Goal: Transaction & Acquisition: Obtain resource

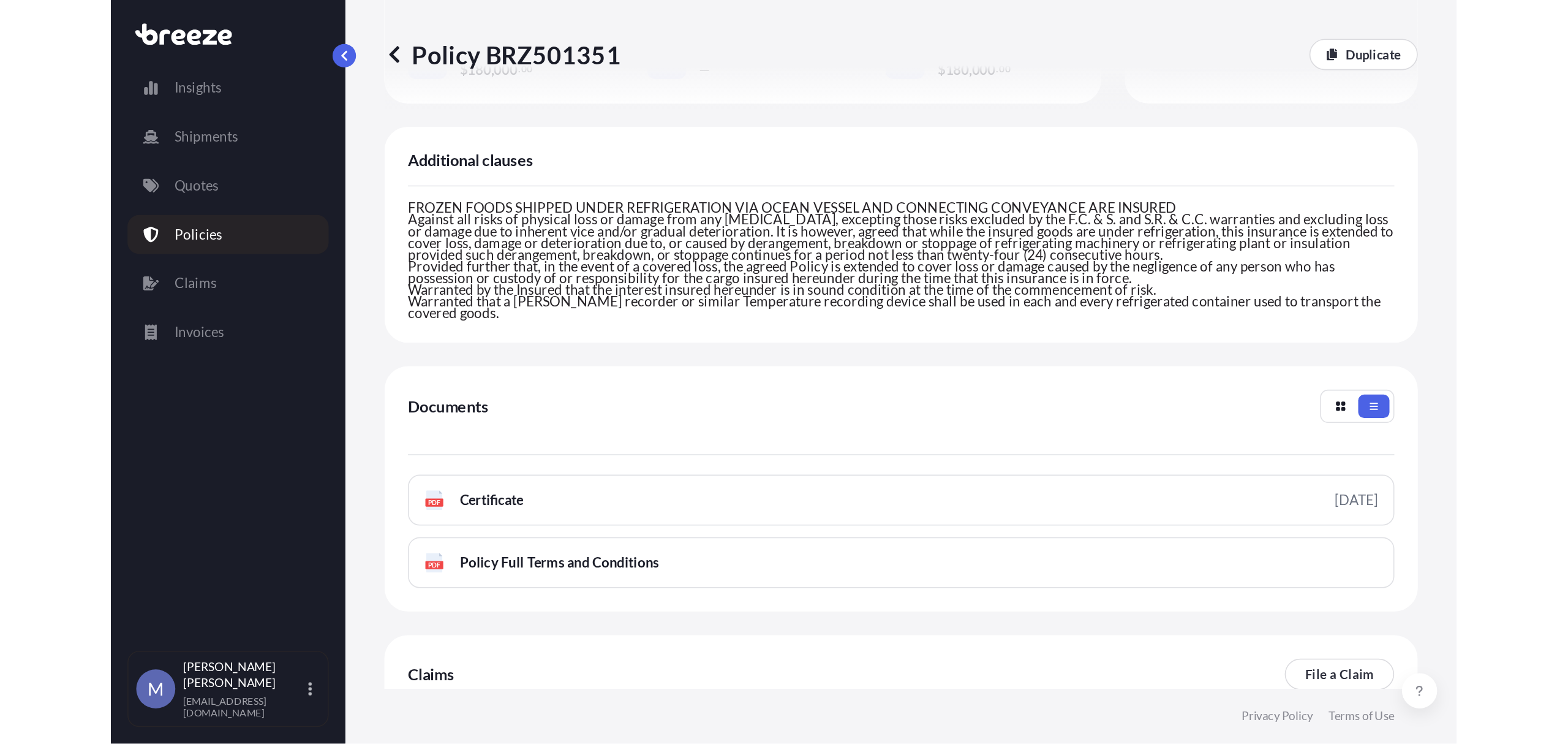
scroll to position [103, 0]
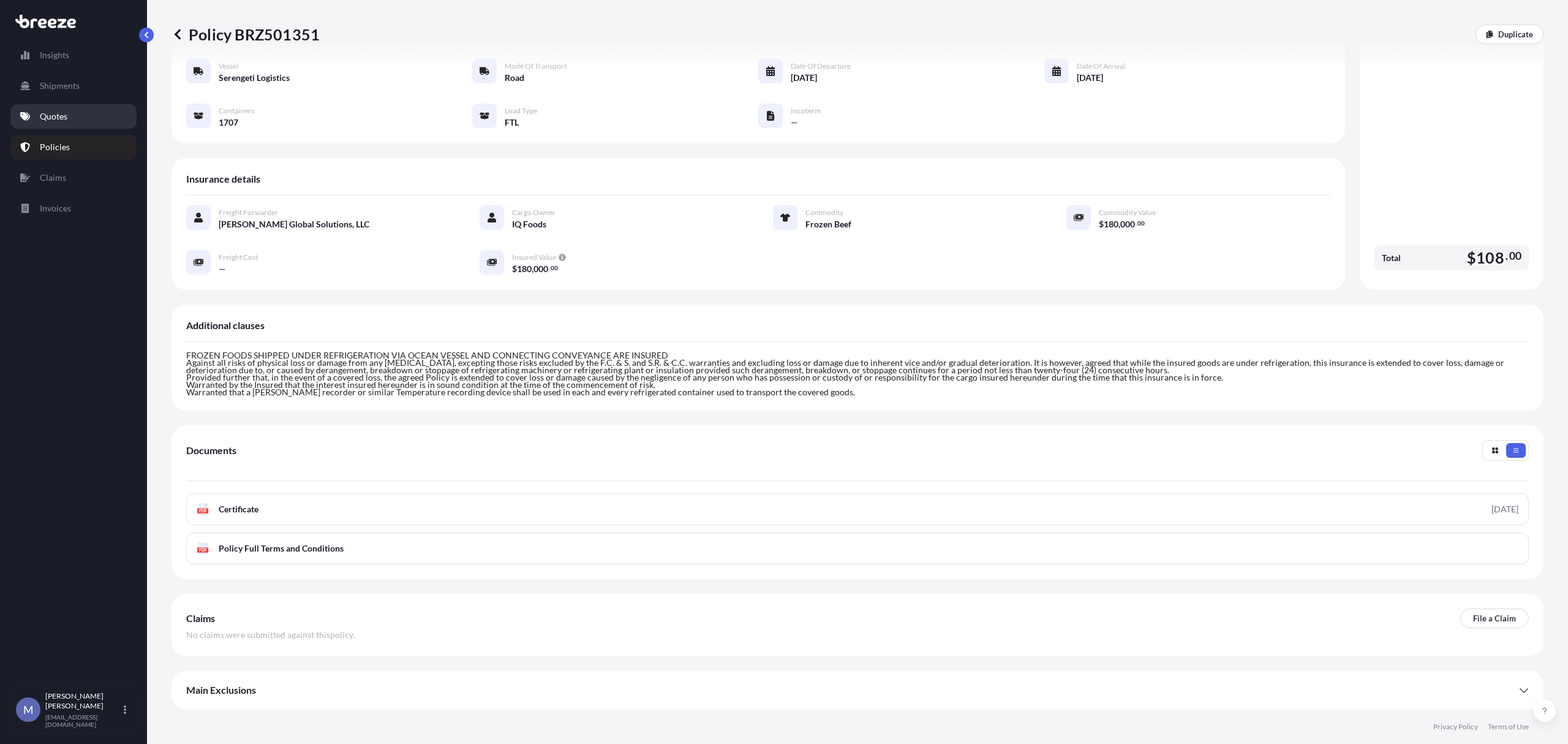
click at [61, 119] on p "Quotes" at bounding box center [54, 117] width 28 height 12
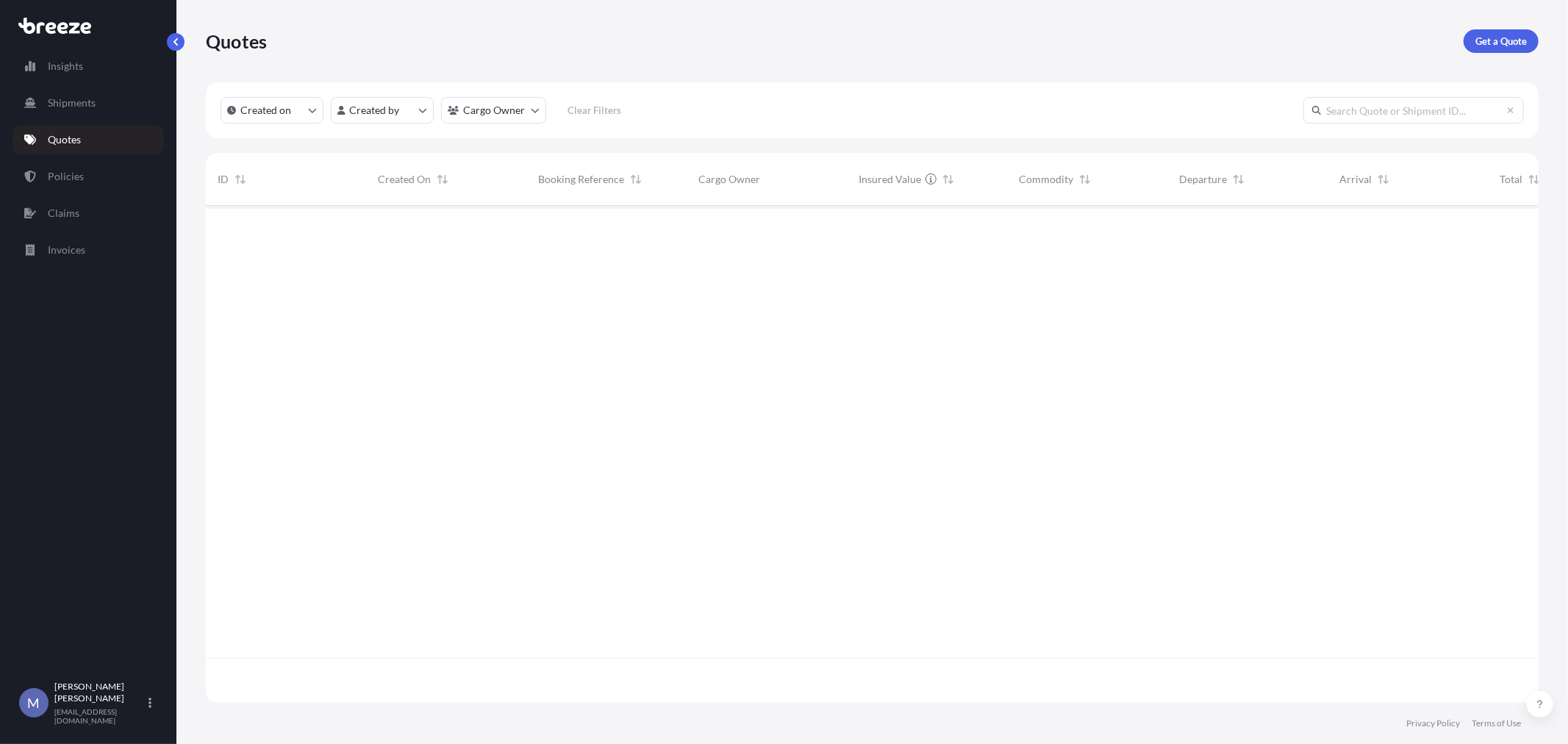
scroll to position [494, 1321]
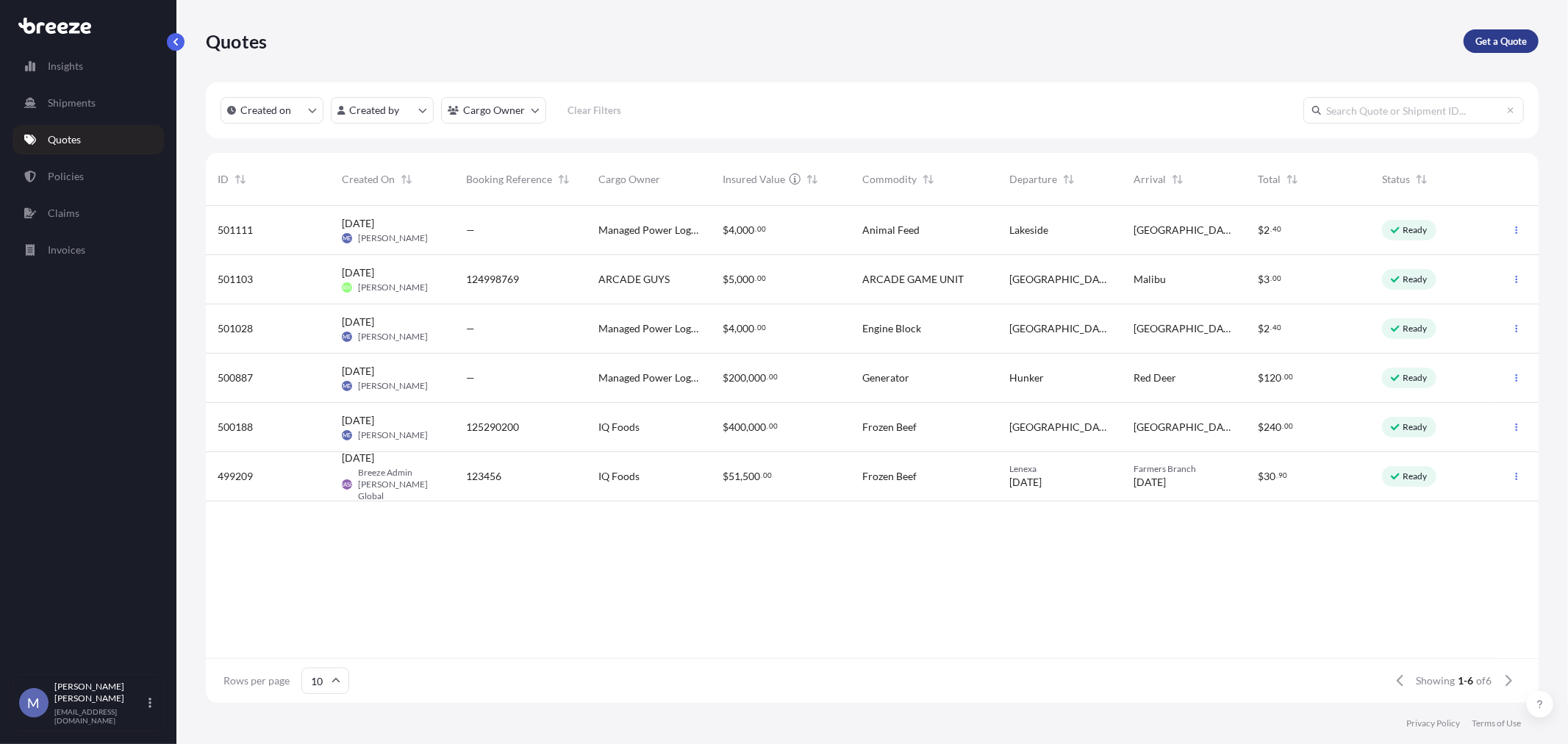
click at [1338, 48] on link "Get a Quote" at bounding box center [1500, 41] width 75 height 23
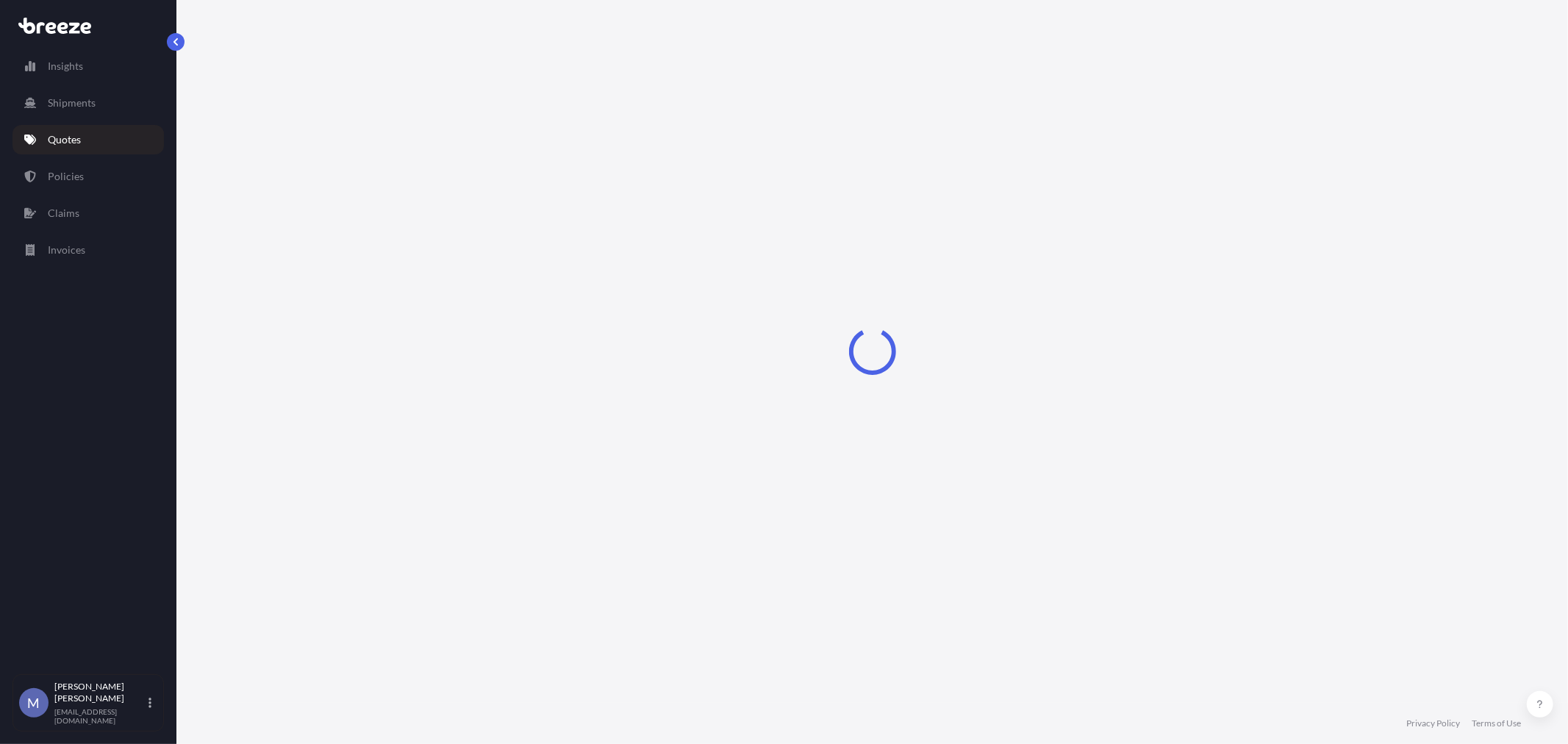
select select "Road"
select select "1"
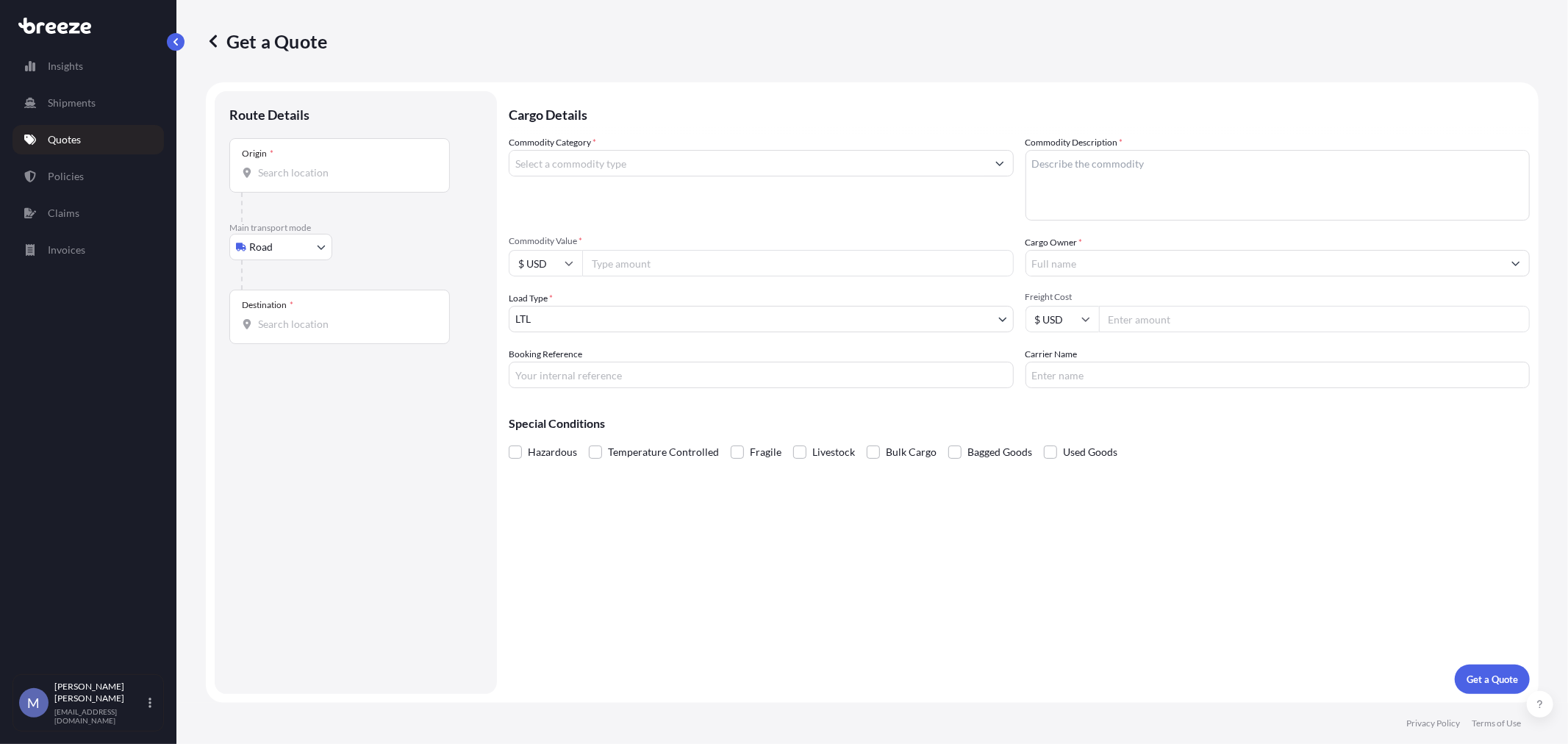
click at [320, 170] on input "Origin *" at bounding box center [345, 173] width 173 height 15
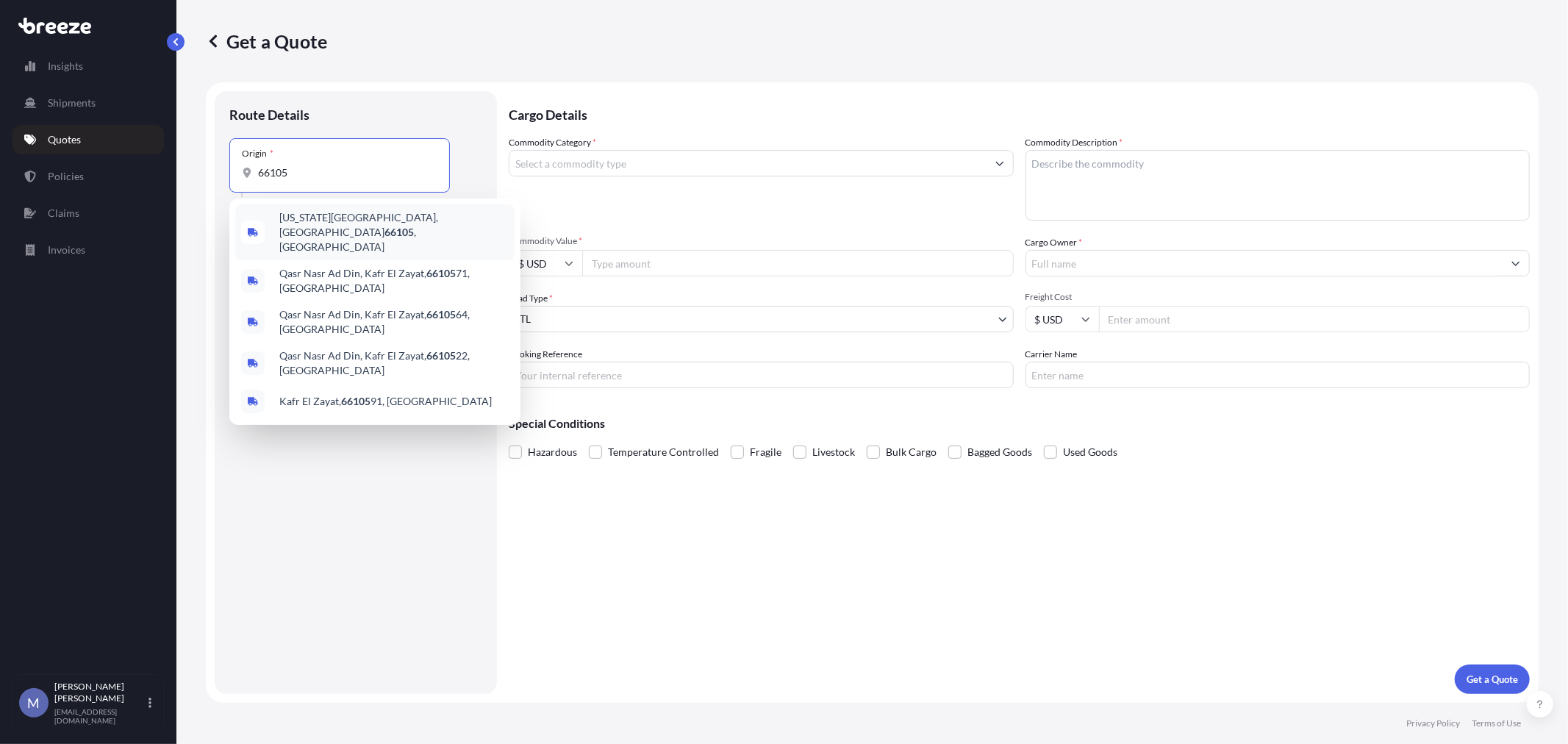
click at [312, 212] on div "[US_STATE][GEOGRAPHIC_DATA] , [GEOGRAPHIC_DATA]" at bounding box center [375, 233] width 280 height 56
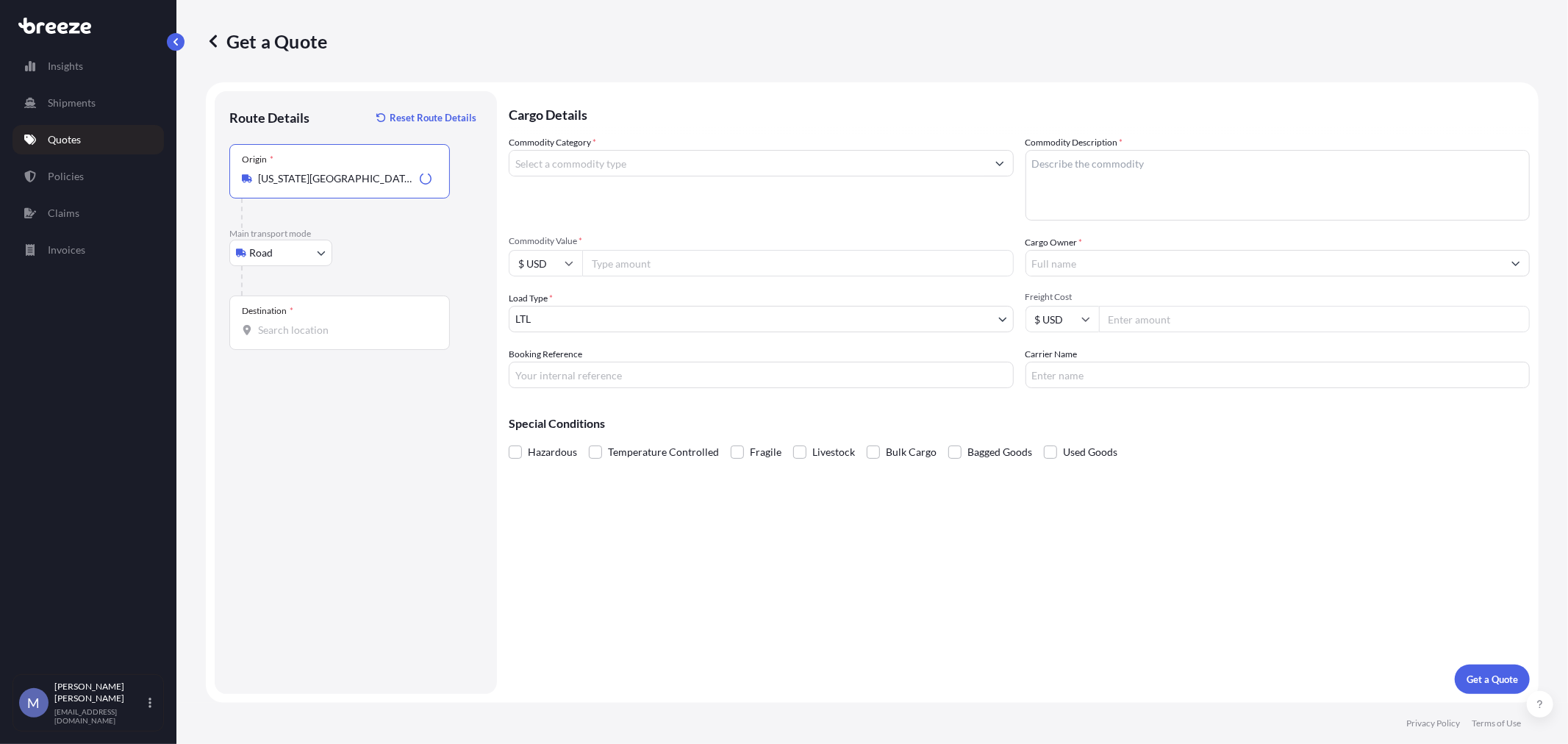
type input "[US_STATE][GEOGRAPHIC_DATA], [GEOGRAPHIC_DATA]"
click at [294, 336] on input "Destination *" at bounding box center [345, 330] width 173 height 15
click at [319, 372] on span "[GEOGRAPHIC_DATA] , [GEOGRAPHIC_DATA]" at bounding box center [395, 390] width 230 height 44
type input "[GEOGRAPHIC_DATA], [GEOGRAPHIC_DATA]"
click at [669, 164] on input "Commodity Category *" at bounding box center [747, 163] width 477 height 27
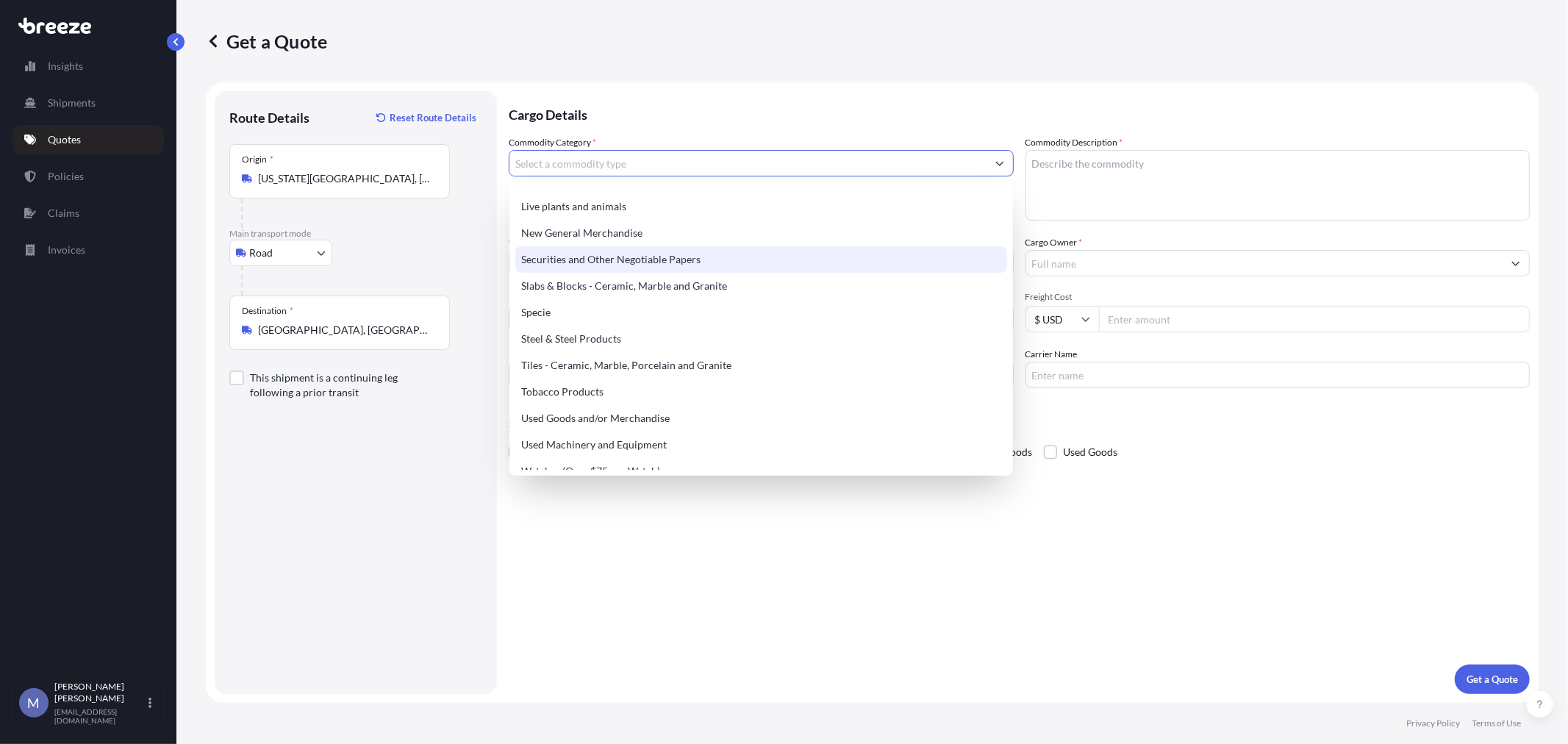
scroll to position [616, 0]
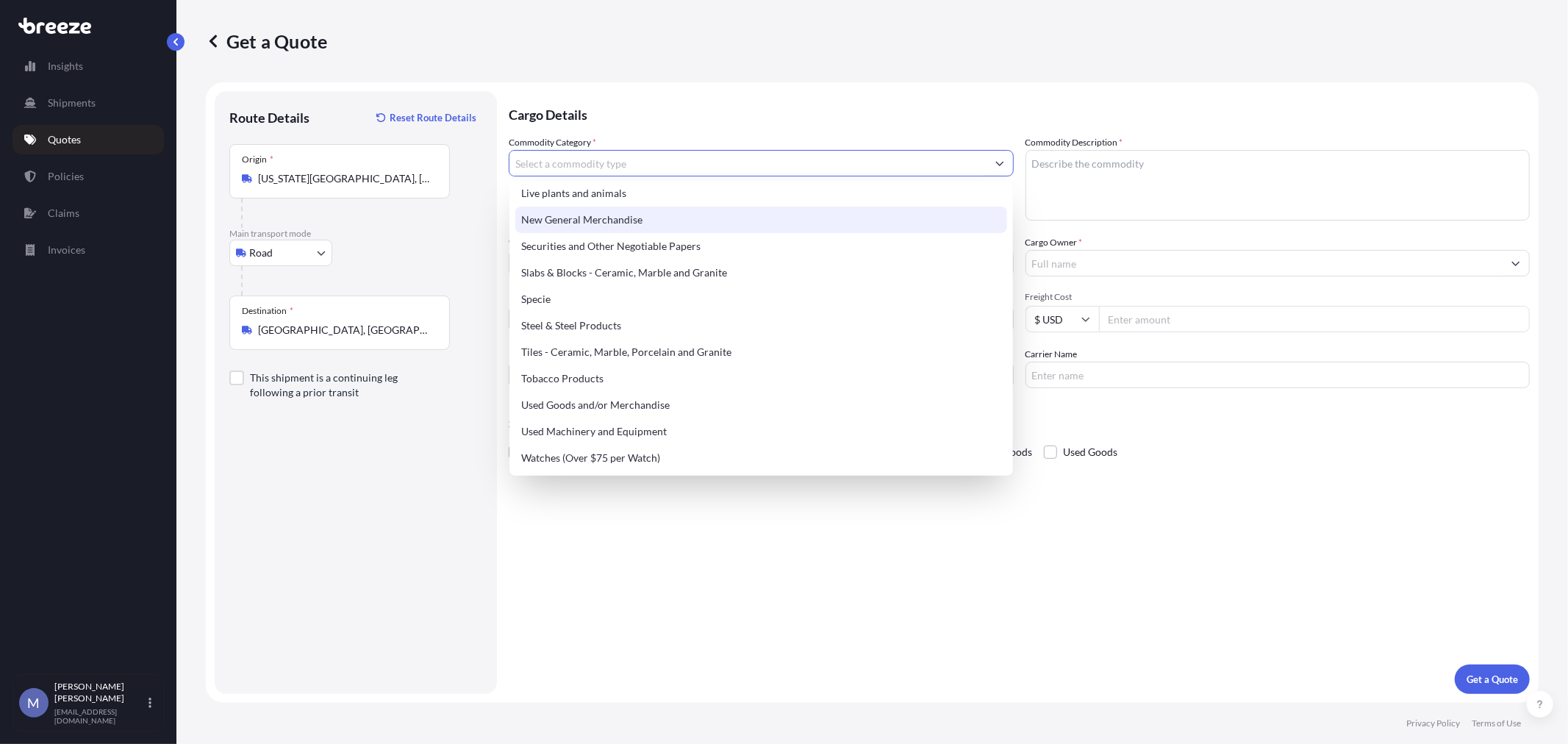
click at [598, 218] on div "New General Merchandise" at bounding box center [760, 220] width 491 height 27
type input "New General Merchandise"
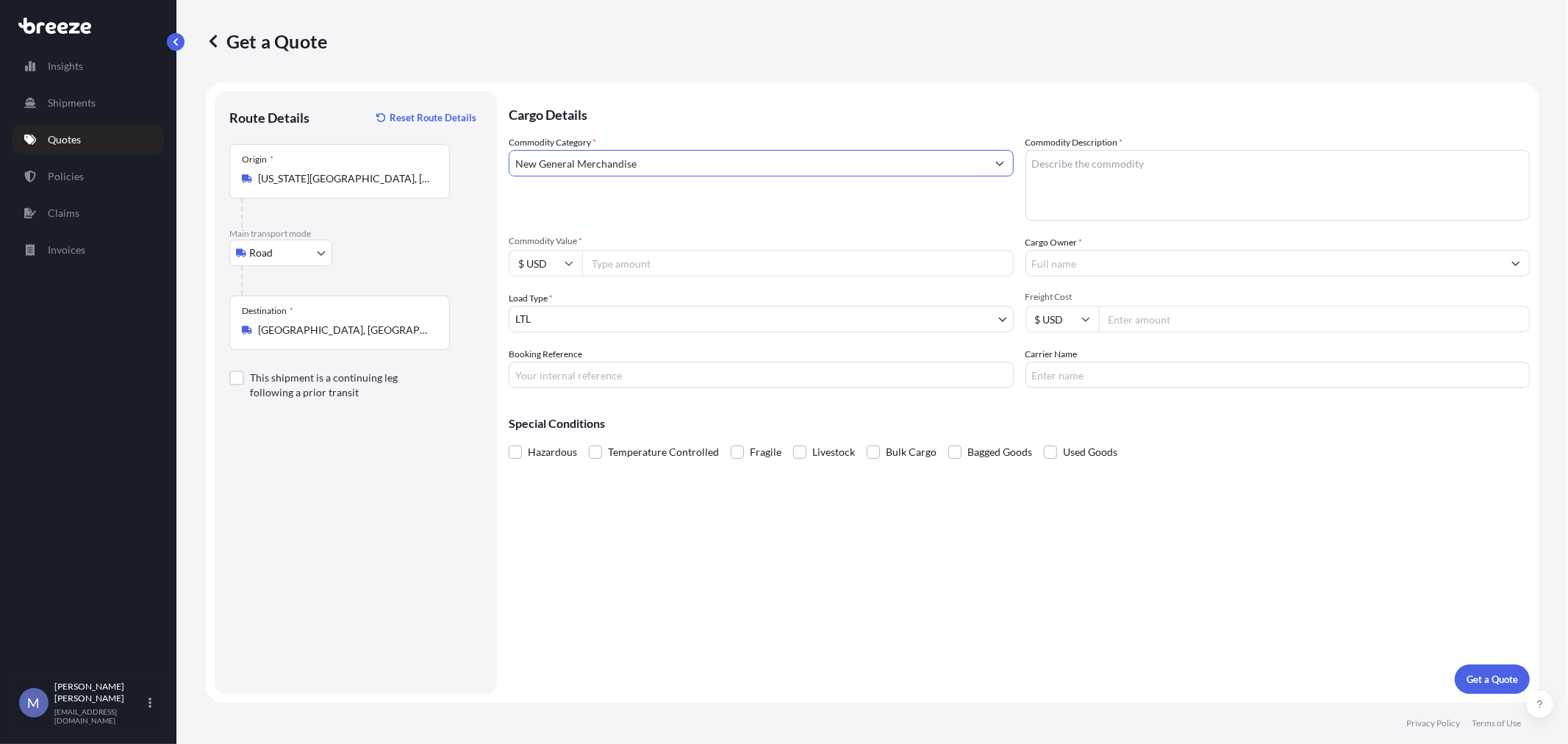
click at [1074, 158] on textarea "Commodity Description *" at bounding box center [1277, 185] width 505 height 70
type textarea "Corrugated Box cutting machine"
click at [1124, 270] on input "Cargo Owner *" at bounding box center [1264, 263] width 477 height 27
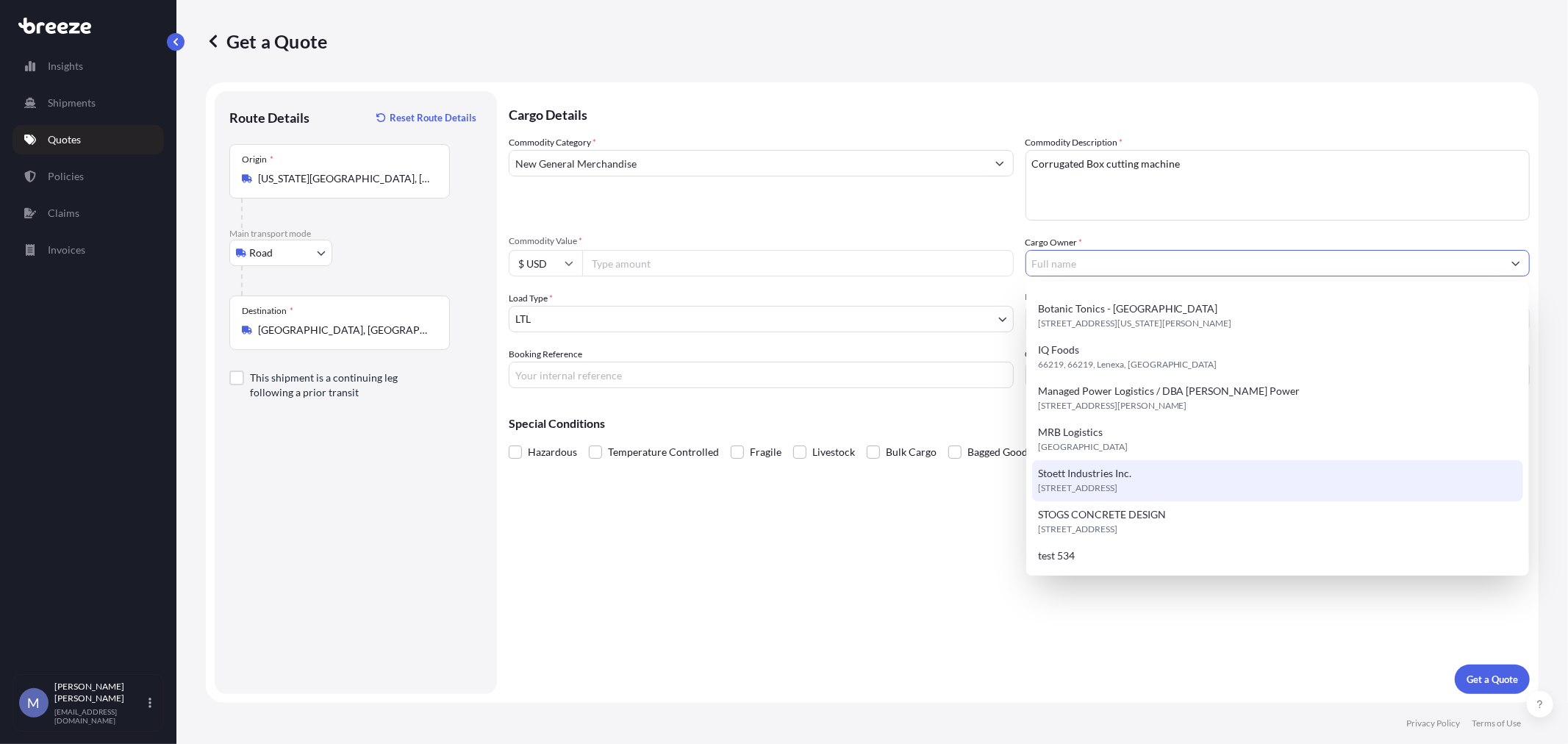
scroll to position [18, 0]
click at [1075, 473] on span "Stoett Industries Inc." at bounding box center [1085, 474] width 94 height 15
type input "Stoett Industries Inc."
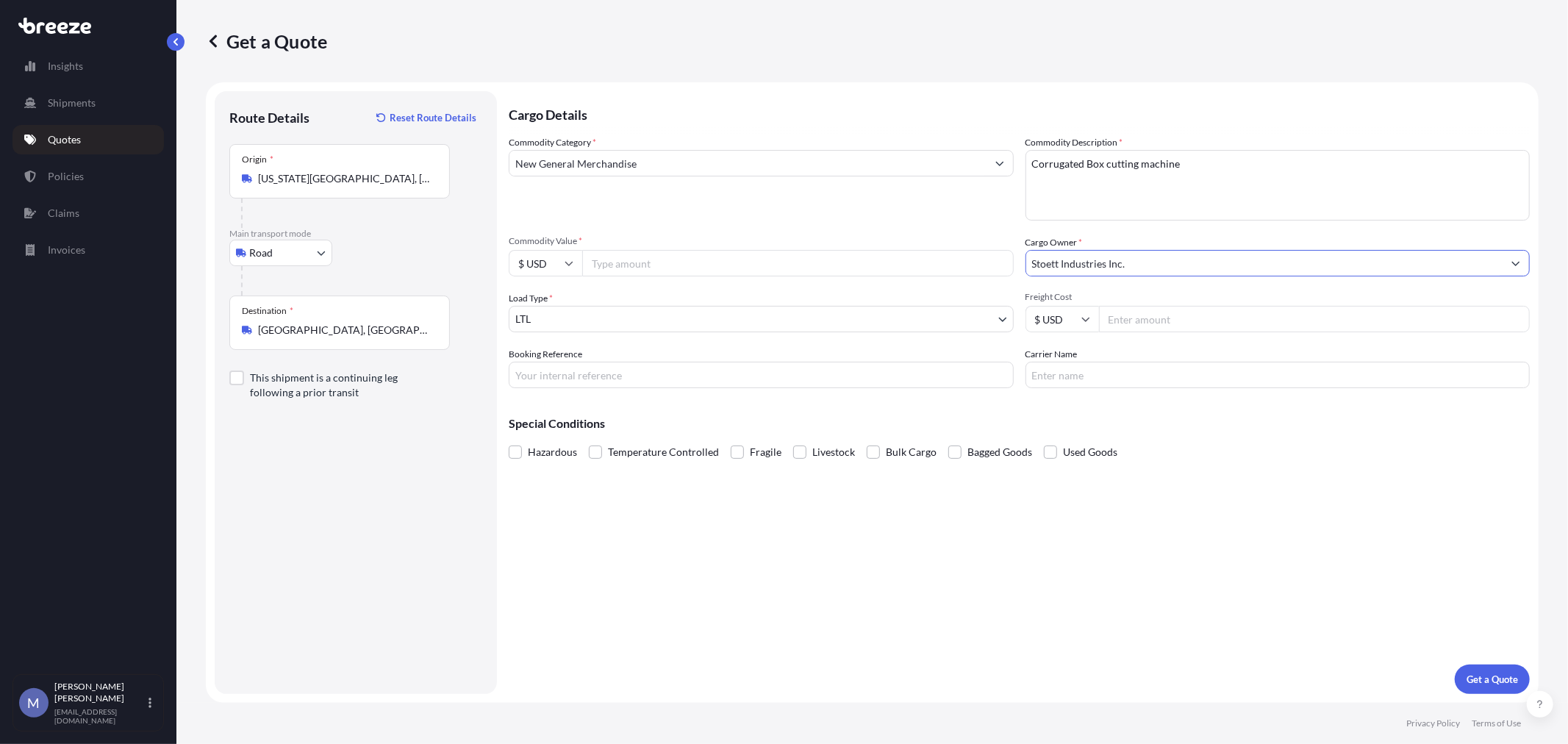
click at [603, 315] on body "Insights Shipments Quotes Policies Claims Invoices M [PERSON_NAME] [EMAIL_ADDRE…" at bounding box center [784, 372] width 1568 height 744
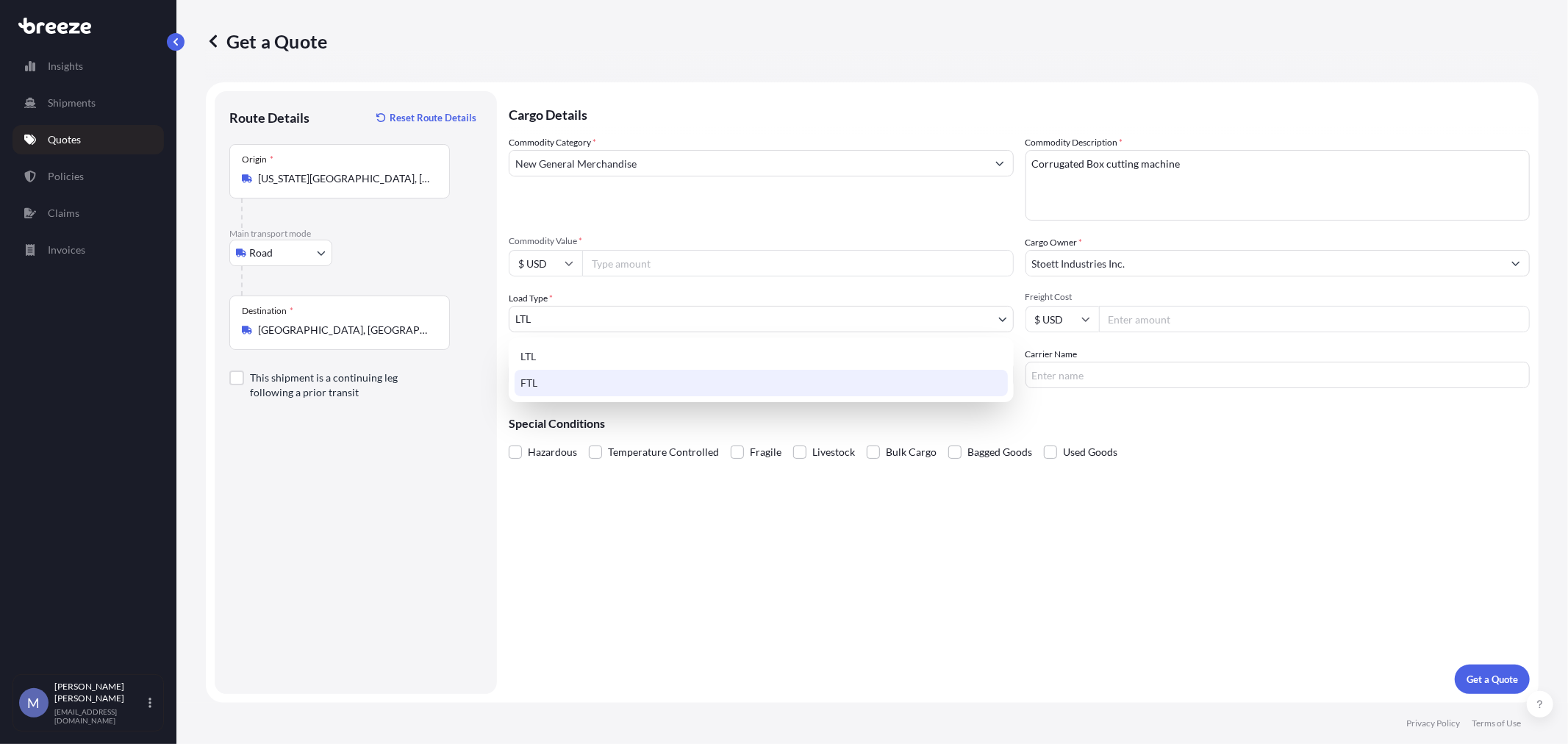
click at [553, 385] on div "FTL" at bounding box center [761, 383] width 494 height 27
select select "2"
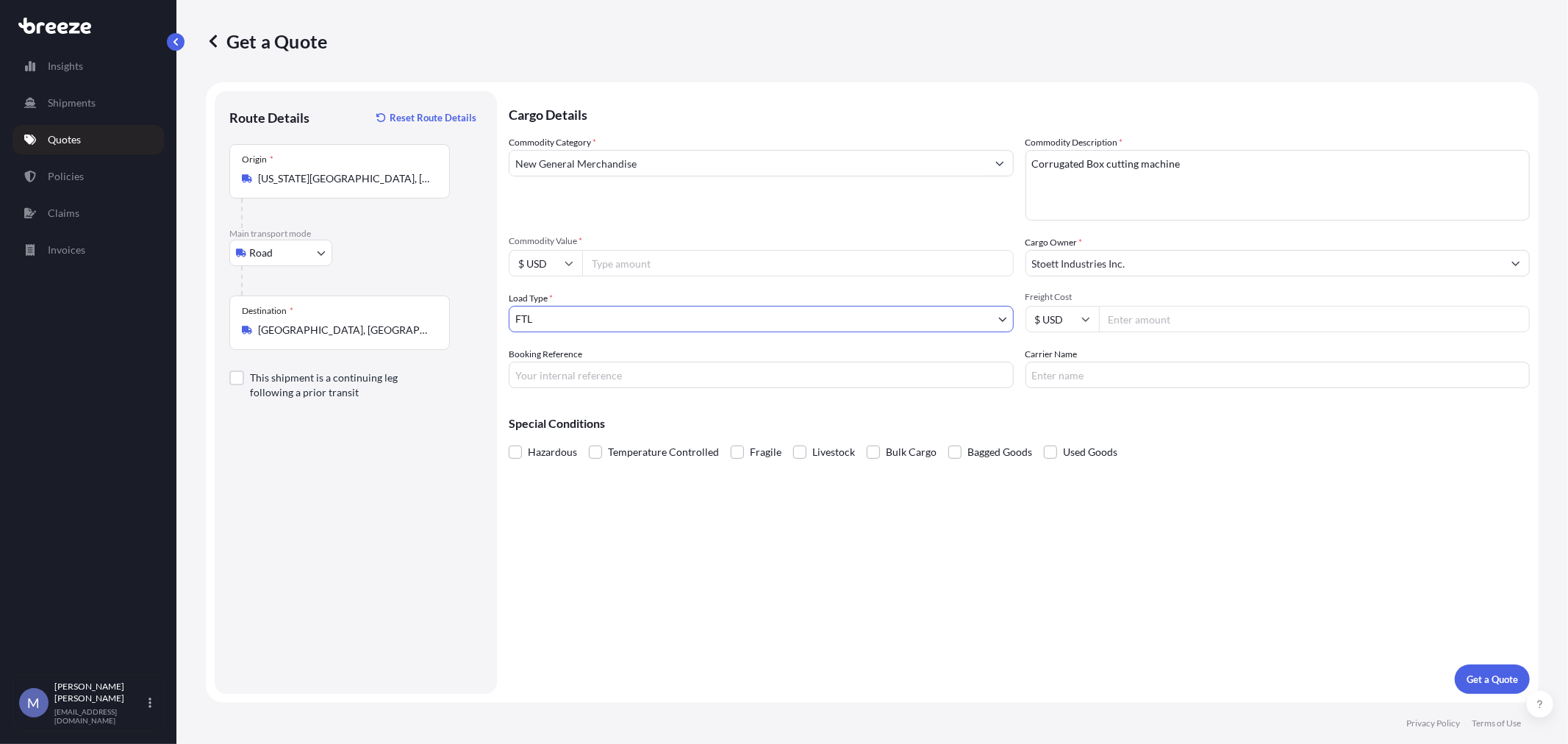
click at [671, 258] on input "Commodity Value *" at bounding box center [798, 263] width 432 height 27
type input "130000"
click at [1338, 586] on p "Get a Quote" at bounding box center [1493, 679] width 52 height 15
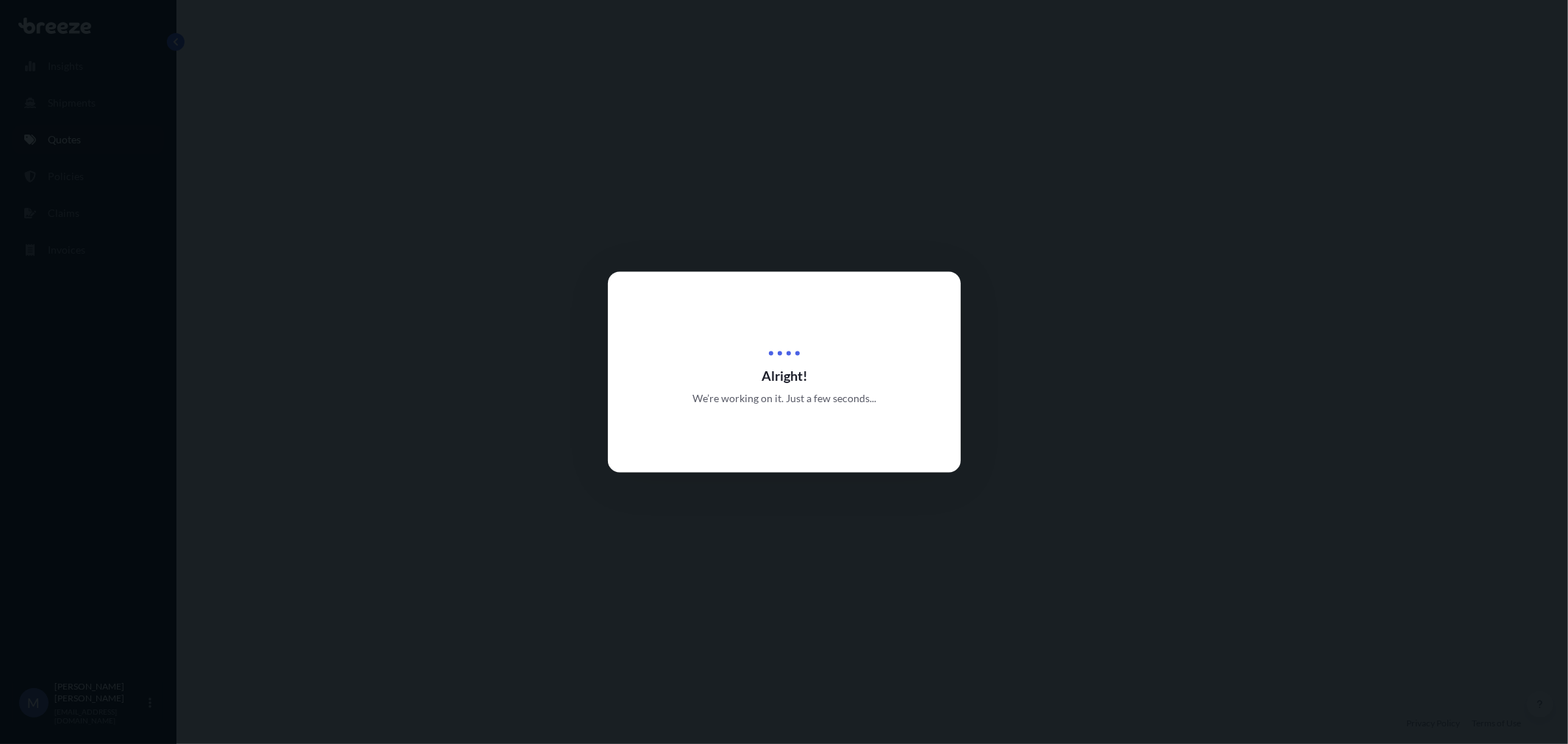
select select "Road"
select select "2"
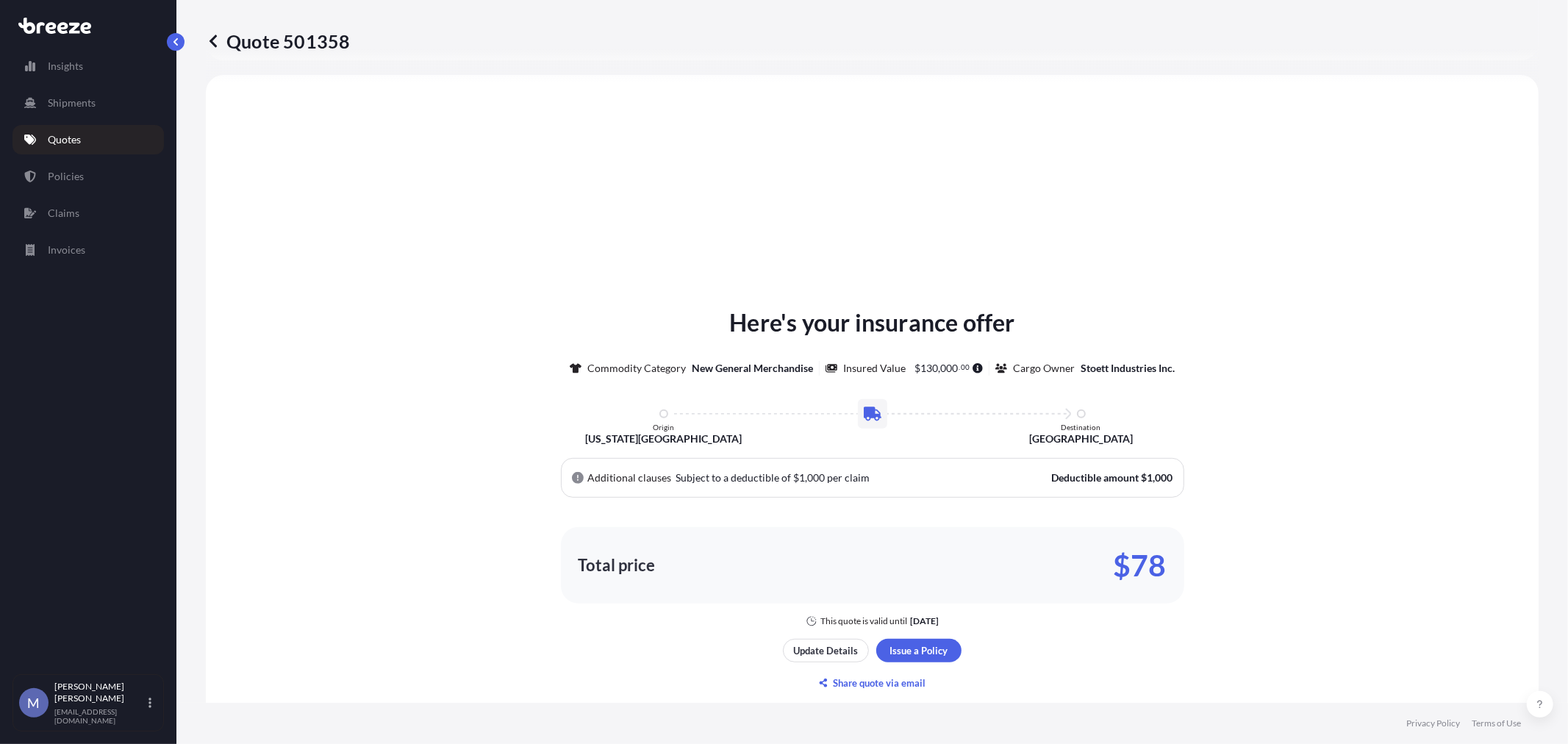
scroll to position [443, 0]
click at [94, 145] on link "Quotes" at bounding box center [88, 140] width 152 height 30
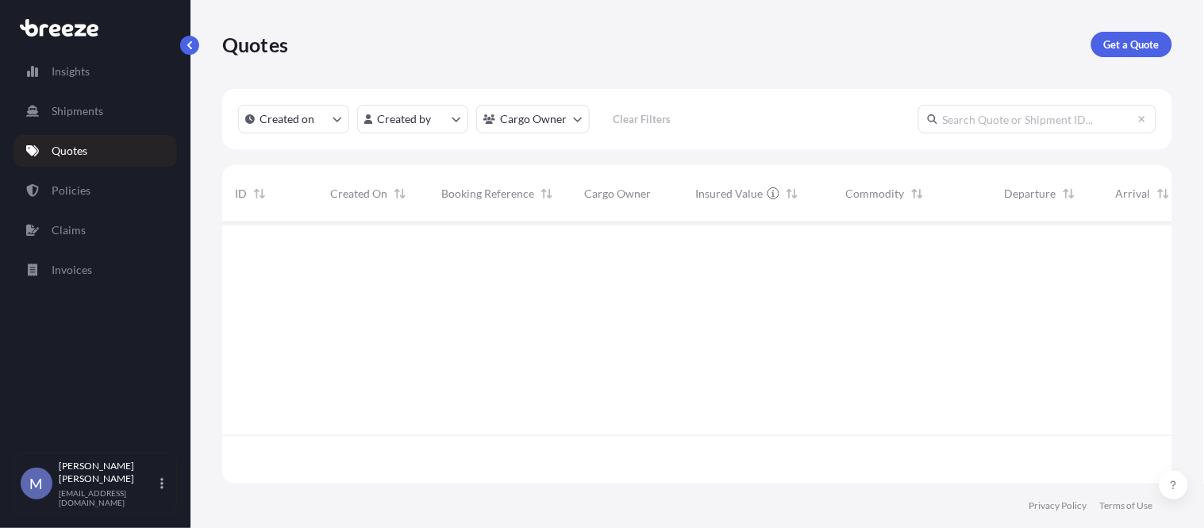
scroll to position [257, 937]
